Goal: Transaction & Acquisition: Purchase product/service

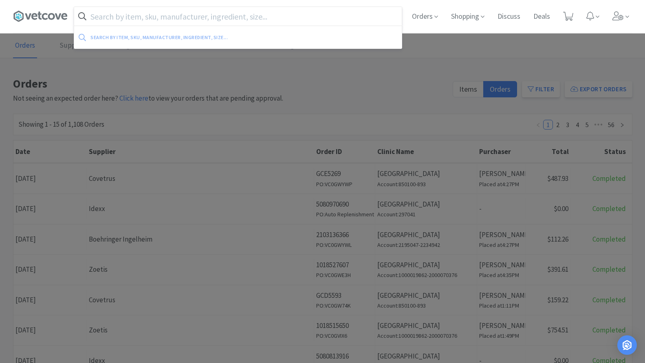
click at [152, 7] on input "text" at bounding box center [237, 16] width 327 height 19
click at [111, 20] on input "text" at bounding box center [237, 16] width 327 height 19
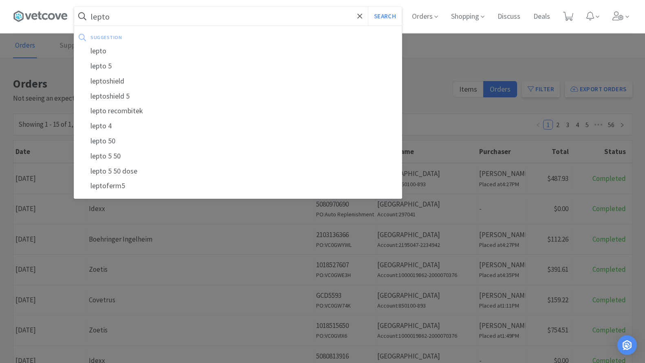
type input "lepto"
click at [368, 7] on button "Search" at bounding box center [385, 16] width 34 height 19
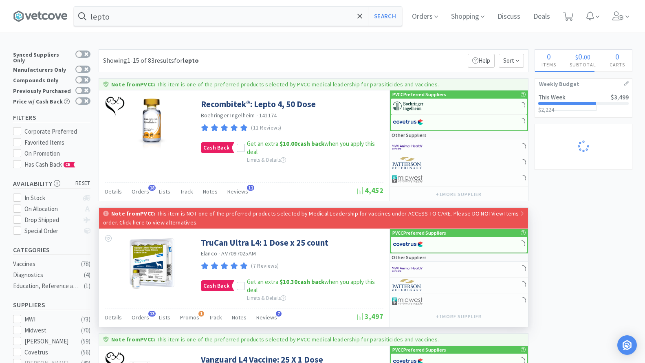
select select "3"
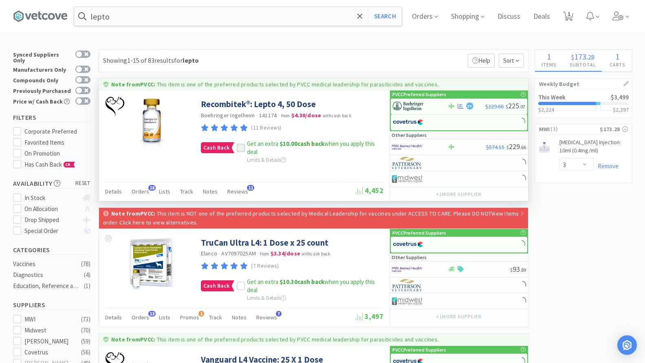
click at [238, 146] on icon at bounding box center [241, 148] width 6 height 6
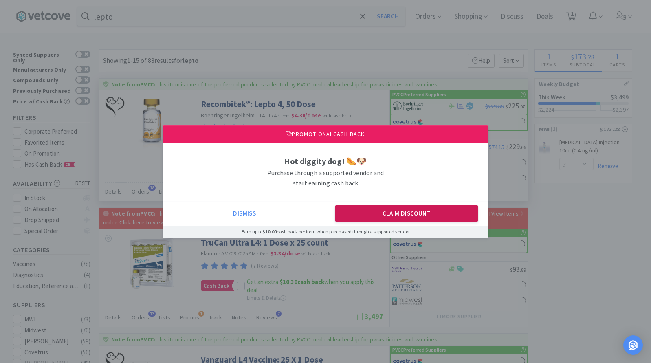
click at [372, 217] on button "Claim Discount" at bounding box center [407, 213] width 144 height 16
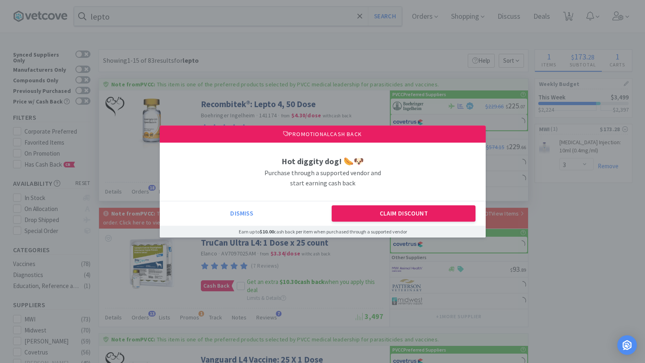
select select "1"
select select "3"
select select "1"
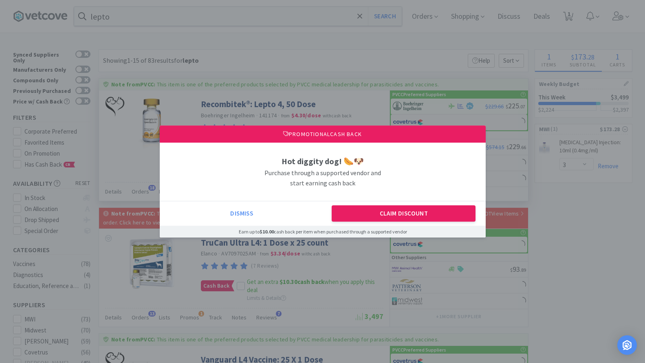
select select "1"
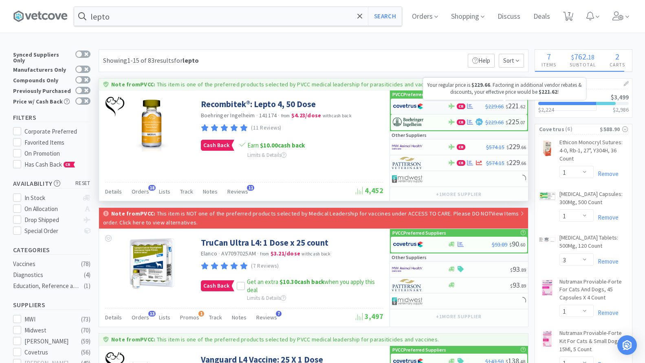
click at [503, 103] on span "$229.66 $ 221 . 62" at bounding box center [505, 105] width 40 height 9
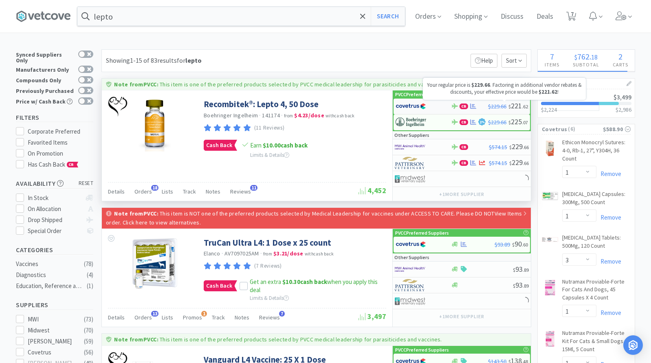
select select "1"
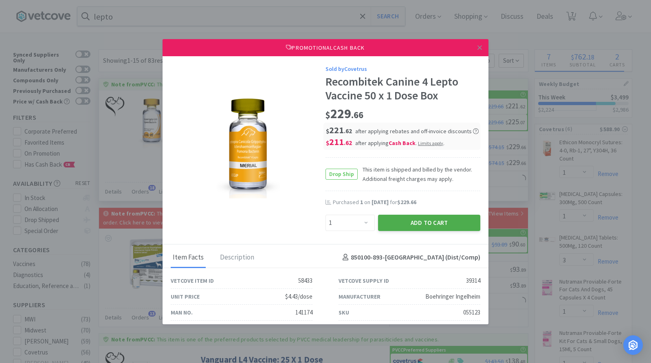
click at [399, 227] on button "Add to Cart" at bounding box center [429, 223] width 102 height 16
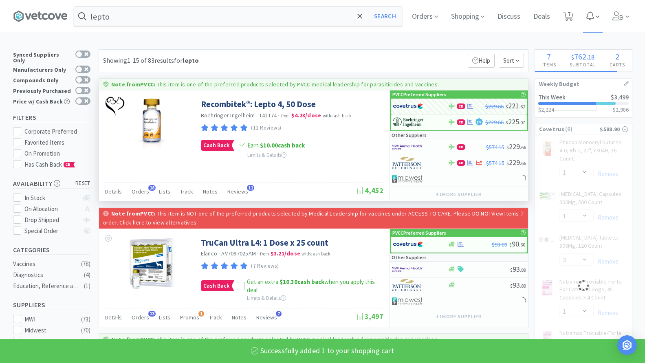
select select "1"
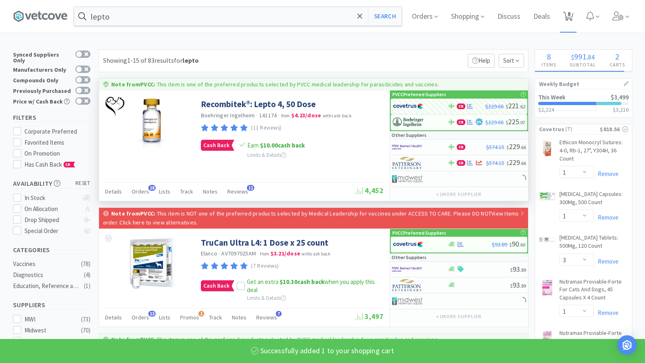
click at [573, 20] on icon at bounding box center [568, 16] width 10 height 9
select select "1"
select select "3"
select select "1"
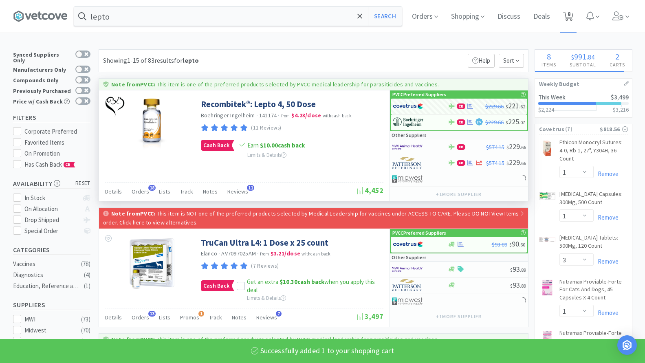
select select "1"
select select "3"
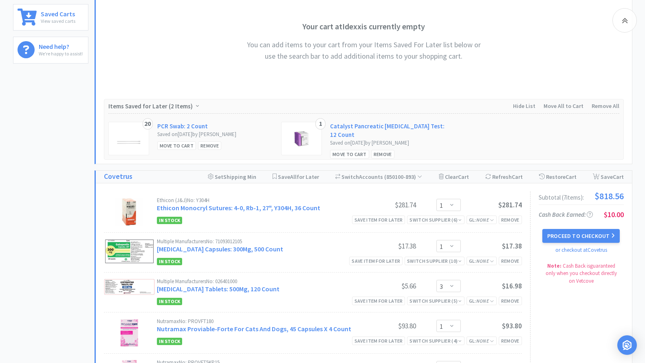
scroll to position [448, 0]
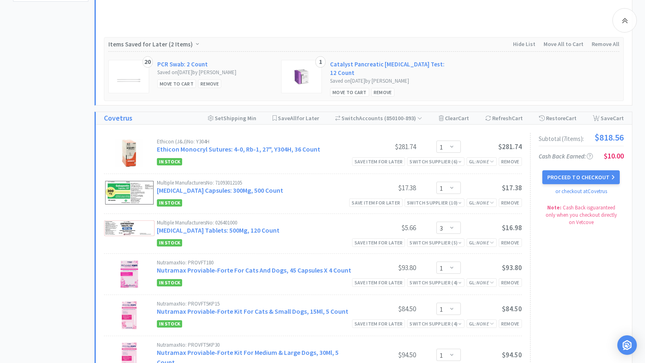
click at [589, 182] on div "Proceed to Checkout or checkout at Covetrus" at bounding box center [580, 183] width 85 height 26
click at [566, 179] on button "Proceed to Checkout" at bounding box center [580, 177] width 77 height 14
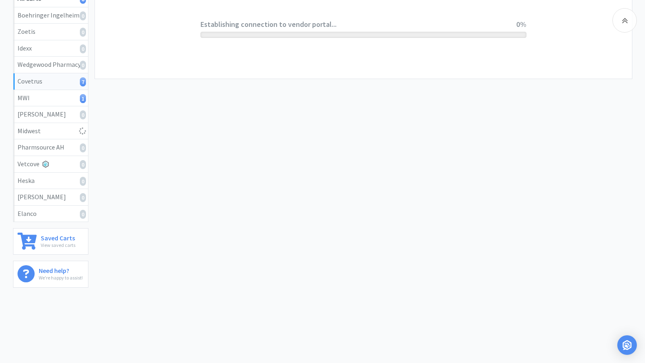
scroll to position [162, 0]
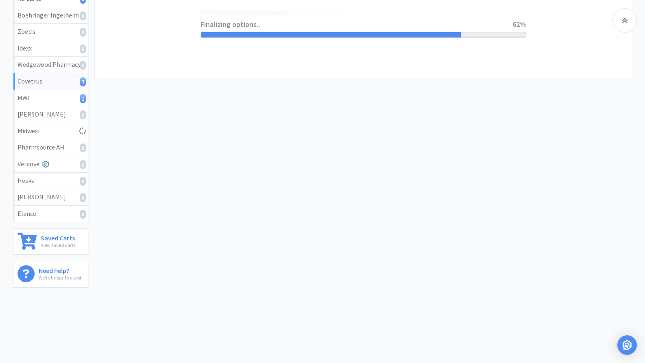
select select "ACCOUNT"
select select "cvt-standard-net"
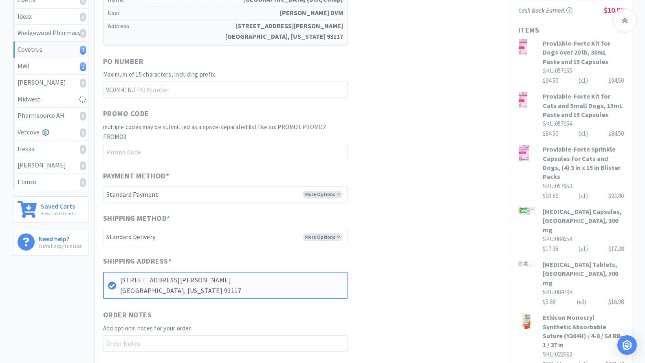
scroll to position [285, 0]
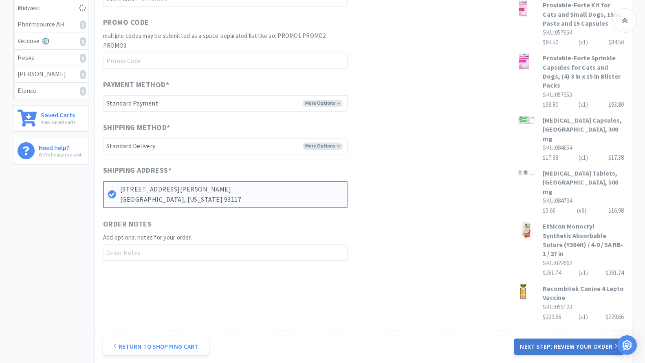
click at [575, 338] on button "Next Step: Review Your Order" at bounding box center [568, 346] width 109 height 16
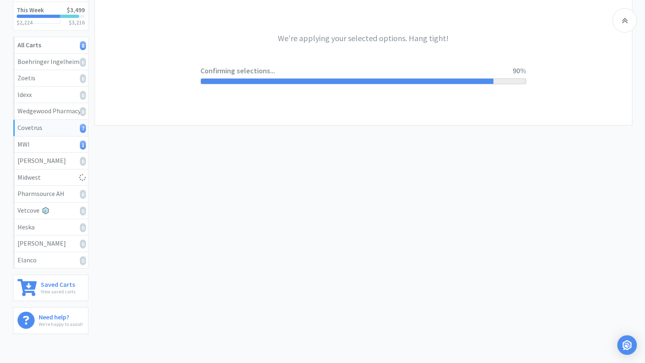
scroll to position [0, 0]
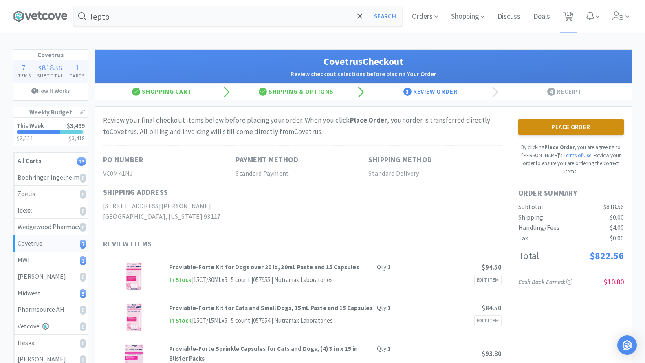
click at [586, 134] on button "Place Order" at bounding box center [570, 127] width 105 height 16
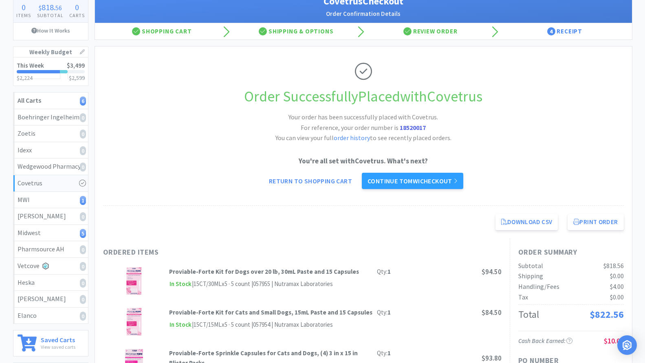
scroll to position [122, 0]
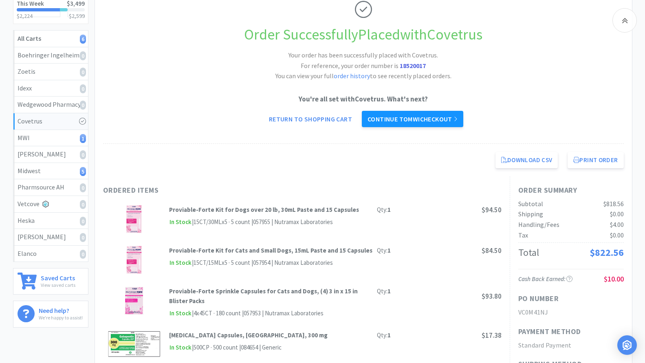
click at [439, 122] on link "Continue to MWI checkout" at bounding box center [412, 119] width 101 height 16
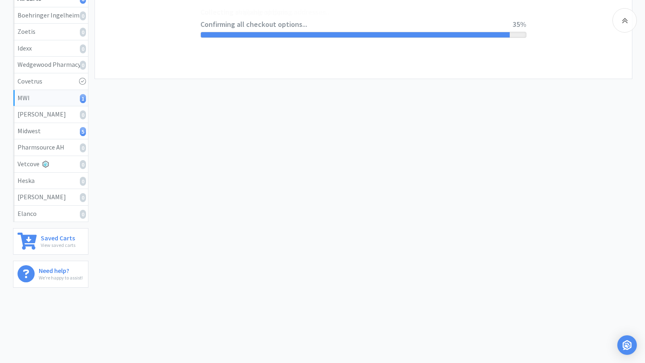
select select "STD_"
select select "FVS"
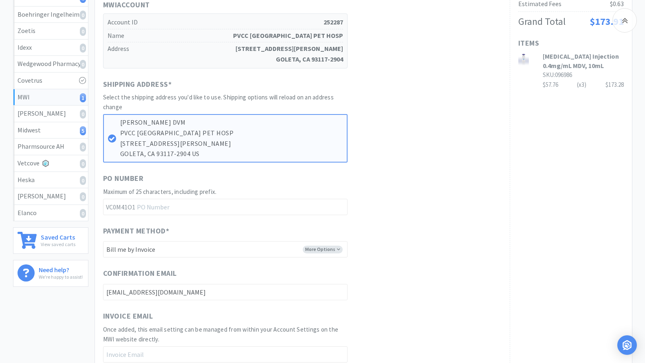
scroll to position [443, 0]
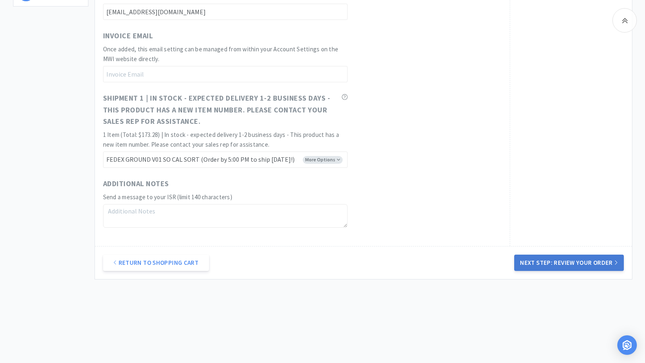
click at [562, 259] on button "Next Step: Review Your Order" at bounding box center [568, 262] width 109 height 16
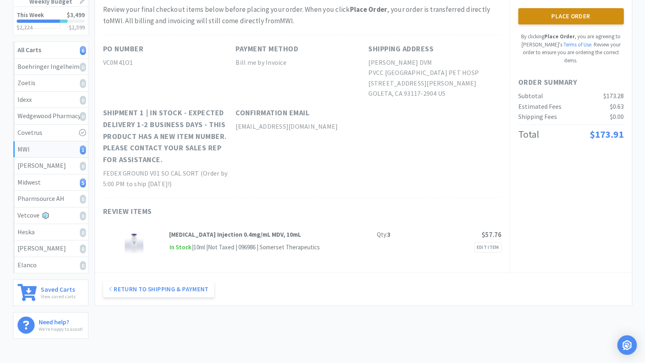
scroll to position [0, 0]
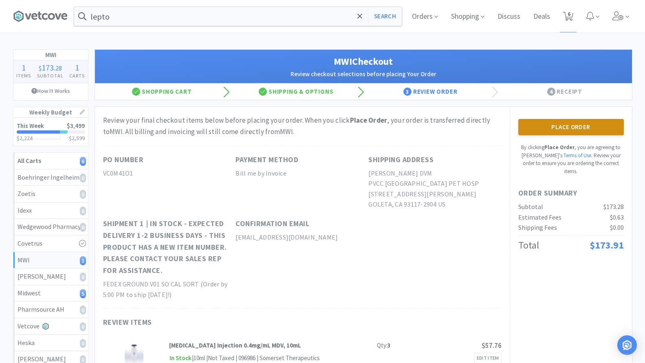
click at [594, 123] on button "Place Order" at bounding box center [570, 127] width 105 height 16
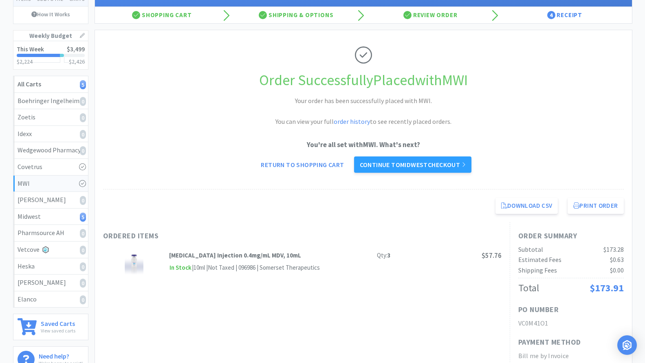
scroll to position [81, 0]
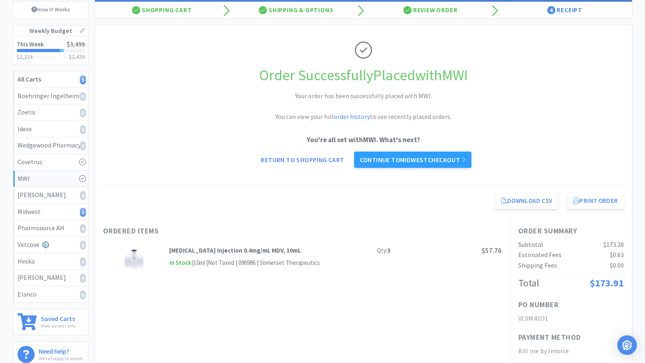
click at [443, 168] on div "Order Successfully Placed with MWI Your order has been successfully placed with…" at bounding box center [363, 104] width 520 height 159
click at [443, 161] on link "Continue to Midwest checkout" at bounding box center [412, 159] width 117 height 16
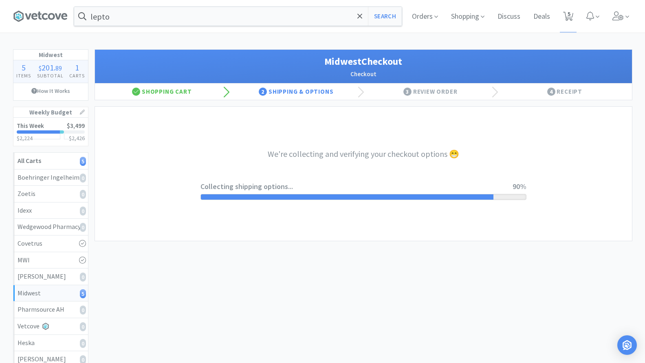
select select "3"
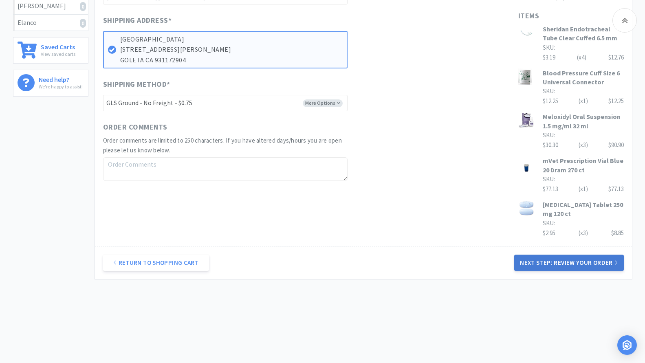
click at [593, 263] on button "Next Step: Review Your Order" at bounding box center [568, 262] width 109 height 16
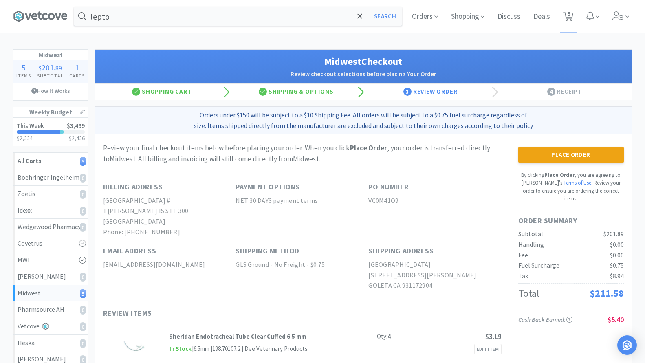
click at [568, 156] on button "Place Order" at bounding box center [570, 155] width 105 height 16
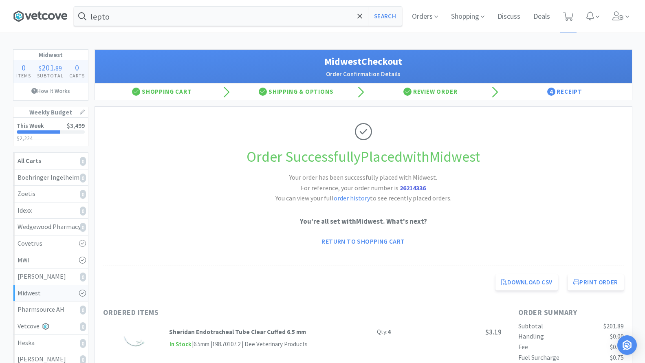
click at [60, 16] on icon at bounding box center [58, 16] width 6 height 6
